Goal: Information Seeking & Learning: Learn about a topic

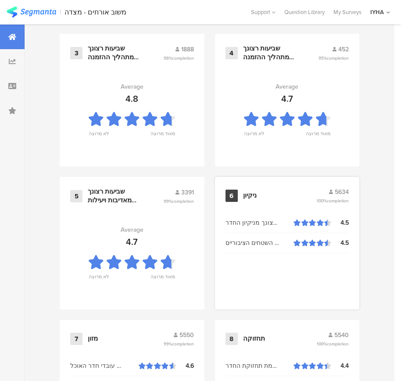
scroll to position [941, 0]
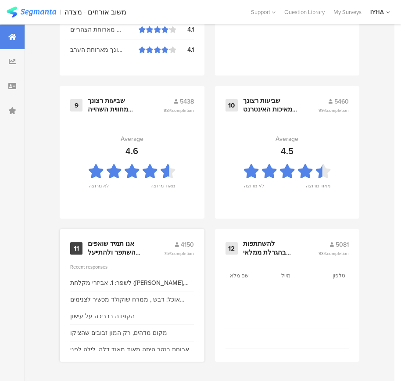
click at [95, 278] on div "לשפר: 1. אביזרי מקלחת ([PERSON_NAME], מוט למזלף), מרכך שיער. 2. אפשרות קליפסים …" at bounding box center [132, 282] width 124 height 9
click at [83, 249] on div "11 אנו תמיד שואפים להשתפר ולהתייעל ודעתך חשובה לנו 4150 75% completion" at bounding box center [132, 248] width 124 height 17
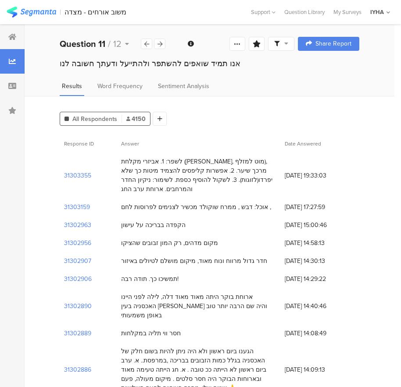
drag, startPoint x: 177, startPoint y: 218, endPoint x: 119, endPoint y: 217, distance: 57.9
click at [119, 217] on div "הקפדה בבריכה על עישון" at bounding box center [199, 225] width 164 height 18
drag, startPoint x: 213, startPoint y: 231, endPoint x: 118, endPoint y: 233, distance: 95.7
click at [118, 234] on div "מקום מדהים, רק המון זבובים שהציקו" at bounding box center [199, 243] width 164 height 18
drag, startPoint x: 255, startPoint y: 253, endPoint x: 125, endPoint y: 250, distance: 130.4
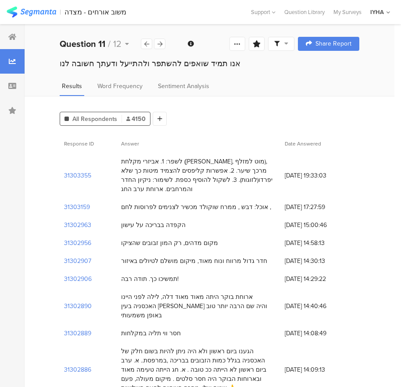
click at [125, 252] on div "חדר גדול מרווח ונוח מאוד, מיקום מושלם לטיולים באיזור" at bounding box center [199, 261] width 164 height 18
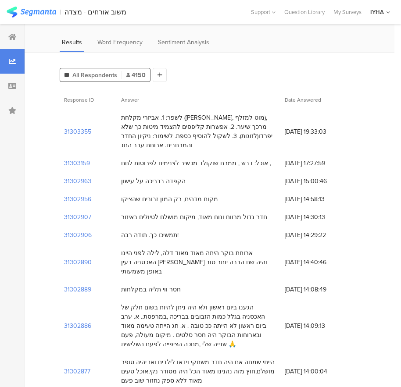
scroll to position [55, 0]
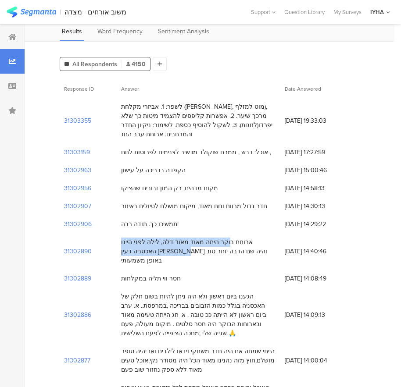
drag, startPoint x: 275, startPoint y: 231, endPoint x: 120, endPoint y: 241, distance: 154.8
click at [120, 241] on div "ארוחת בוקר היתה מאוד מאוד דלה, לילה לפני היינו האכסניה בעין [PERSON_NAME] והיה …" at bounding box center [199, 251] width 164 height 36
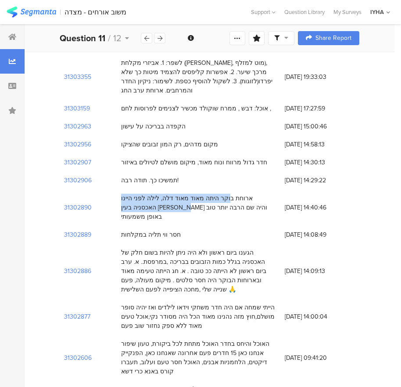
drag, startPoint x: 181, startPoint y: 219, endPoint x: 118, endPoint y: 219, distance: 62.8
click at [118, 226] on div "חסר ווי תליה במקלחות" at bounding box center [199, 235] width 164 height 18
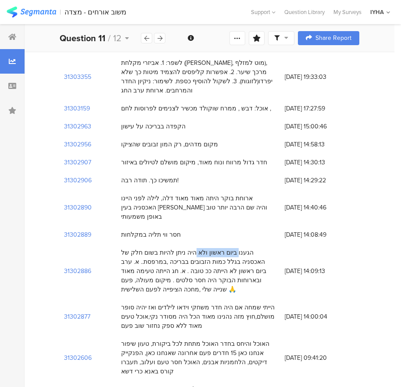
drag, startPoint x: 283, startPoint y: 232, endPoint x: 238, endPoint y: 232, distance: 45.2
click at [237, 244] on div "הגענו ביום ראשון ולא היה ניתן להיות בשום חלק של האכסניה בגלל כמות הזבובים בבריכ…" at bounding box center [199, 271] width 164 height 55
click at [219, 248] on div "הגענו ביום ראשון ולא היה ניתן להיות בשום חלק של האכסניה בגלל כמות הזבובים בבריכ…" at bounding box center [198, 271] width 155 height 46
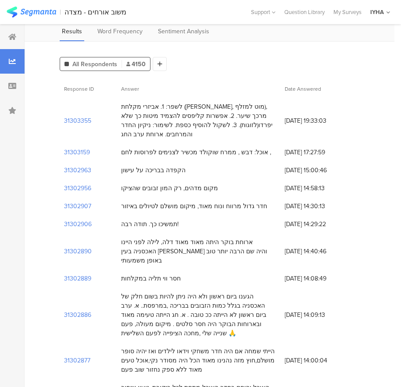
scroll to position [77, 0]
